Goal: Find specific page/section: Locate a particular part of the current website

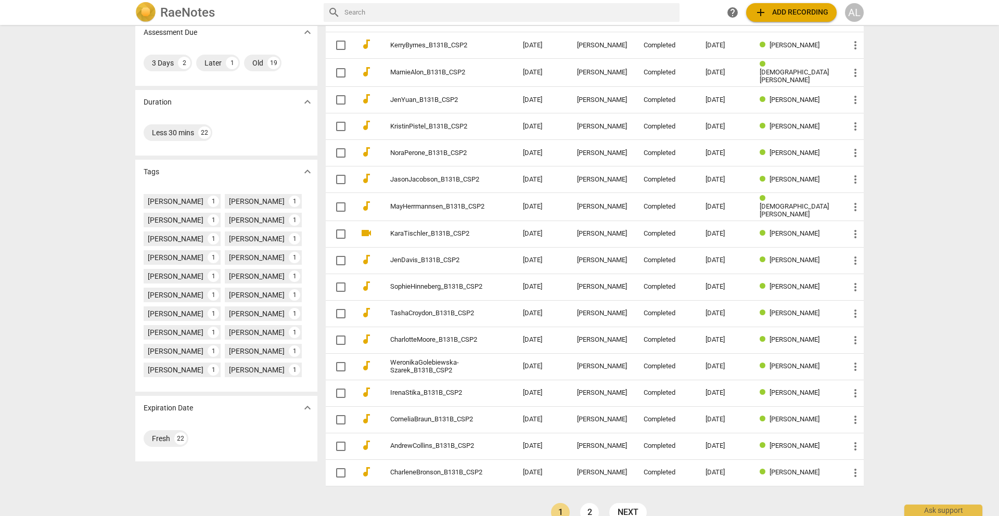
scroll to position [169, 0]
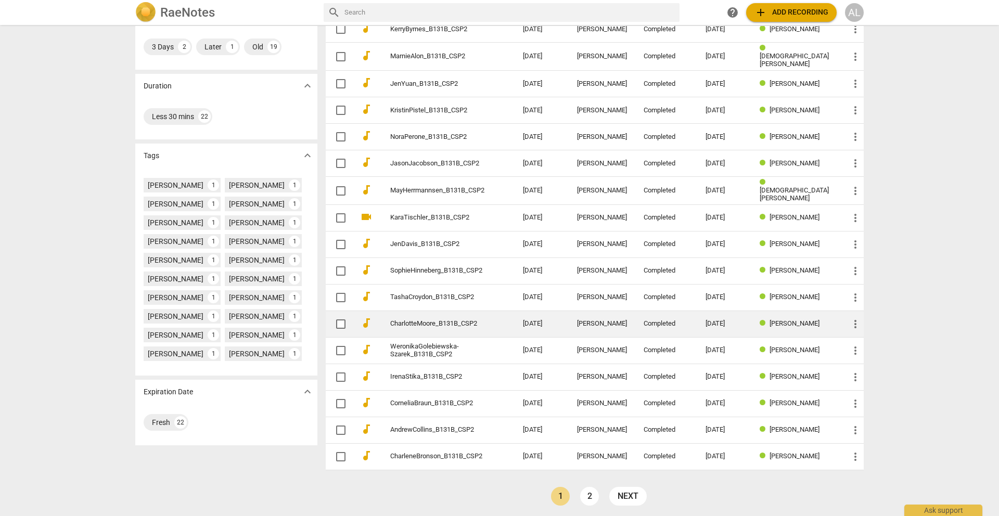
click at [446, 320] on link "CharlotteMoore_B131B_CSP2" at bounding box center [437, 324] width 95 height 8
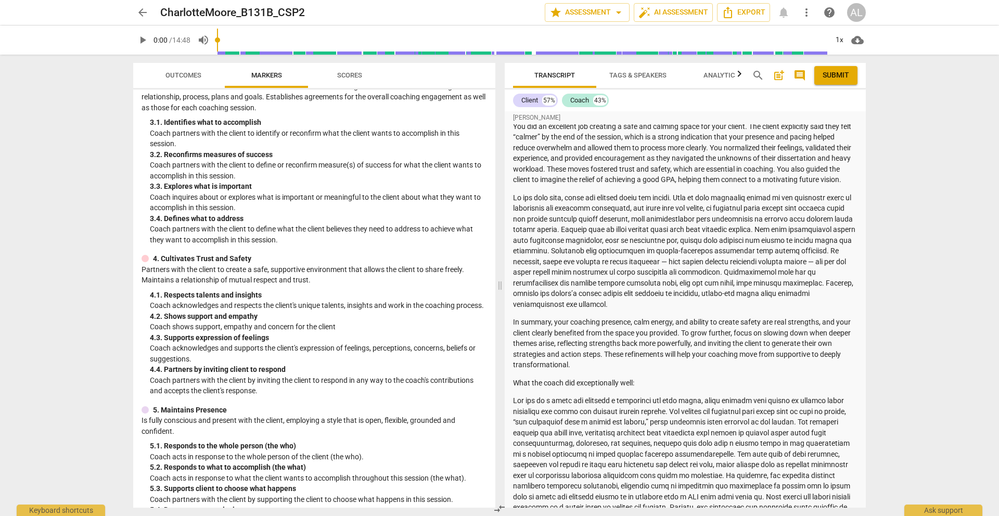
scroll to position [174, 0]
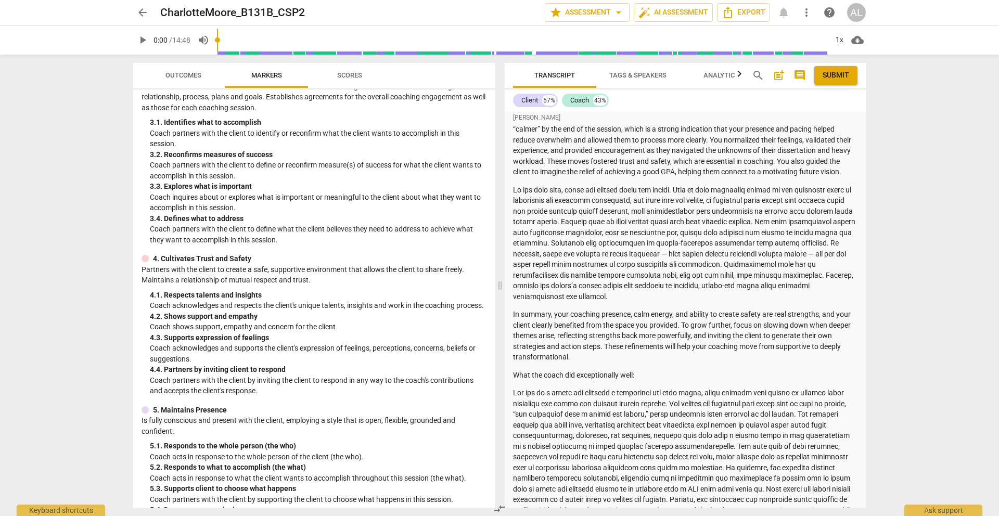
click at [620, 350] on p "In summary, your coaching presence, calm energy, and ability to create safety a…" at bounding box center [685, 336] width 344 height 54
click at [618, 357] on p "In summary, your coaching presence, calm energy, and ability to create safety a…" at bounding box center [685, 336] width 344 height 54
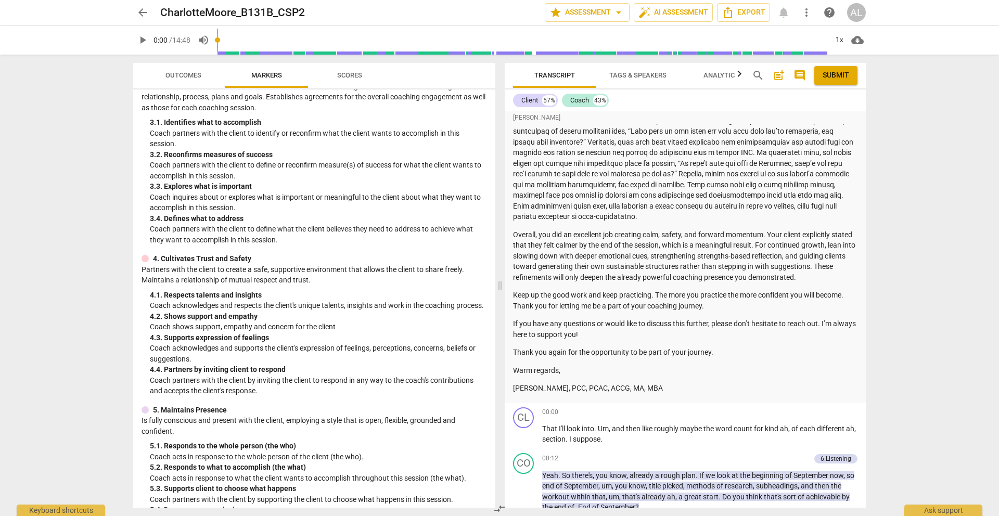
scroll to position [755, 0]
click at [143, 16] on span "arrow_back" at bounding box center [142, 12] width 12 height 12
